Goal: Task Accomplishment & Management: Complete application form

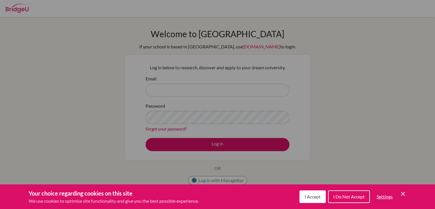
click at [354, 106] on div "Cookie Preferences" at bounding box center [217, 104] width 435 height 209
click at [364, 192] on button "I Do Not Accept" at bounding box center [349, 196] width 42 height 13
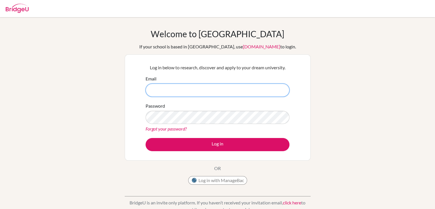
click at [246, 87] on input "Email" at bounding box center [218, 90] width 144 height 13
type input "120190@tedankara.k12.tr"
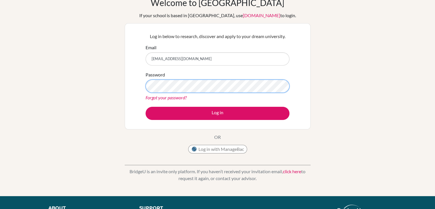
scroll to position [29, 0]
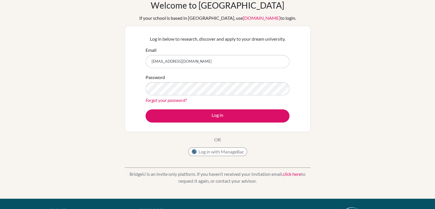
click at [181, 100] on link "Forgot your password?" at bounding box center [166, 99] width 41 height 5
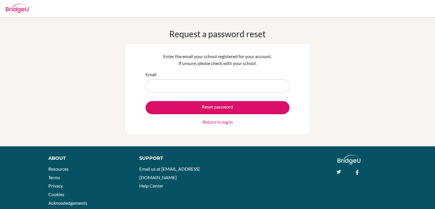
click at [180, 80] on input "Email" at bounding box center [218, 85] width 144 height 13
type input "1"
type input "[EMAIL_ADDRESS][DOMAIN_NAME]"
click at [146, 101] on button "Reset password" at bounding box center [218, 107] width 144 height 13
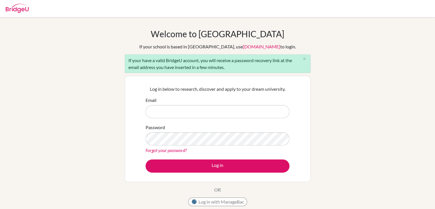
scroll to position [86, 0]
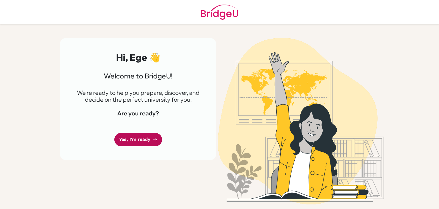
click at [153, 139] on icon at bounding box center [155, 139] width 5 height 5
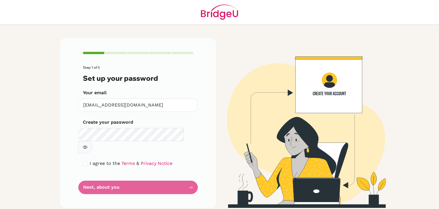
click at [92, 141] on button "button" at bounding box center [85, 147] width 14 height 12
click at [86, 161] on input "checkbox" at bounding box center [85, 163] width 5 height 5
checkbox input "true"
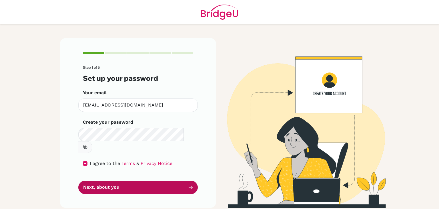
click at [138, 181] on button "Next, about you" at bounding box center [138, 187] width 120 height 13
